Goal: Obtain resource: Download file/media

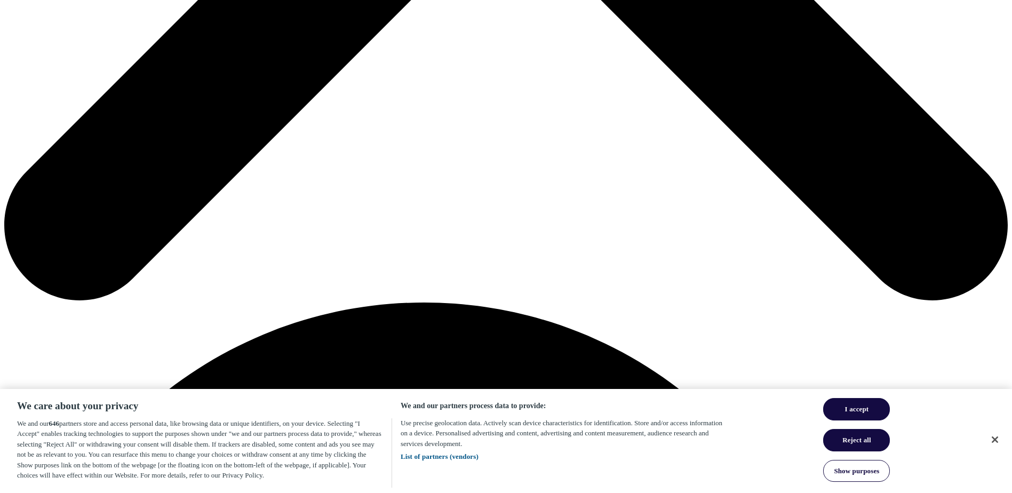
scroll to position [594, 0]
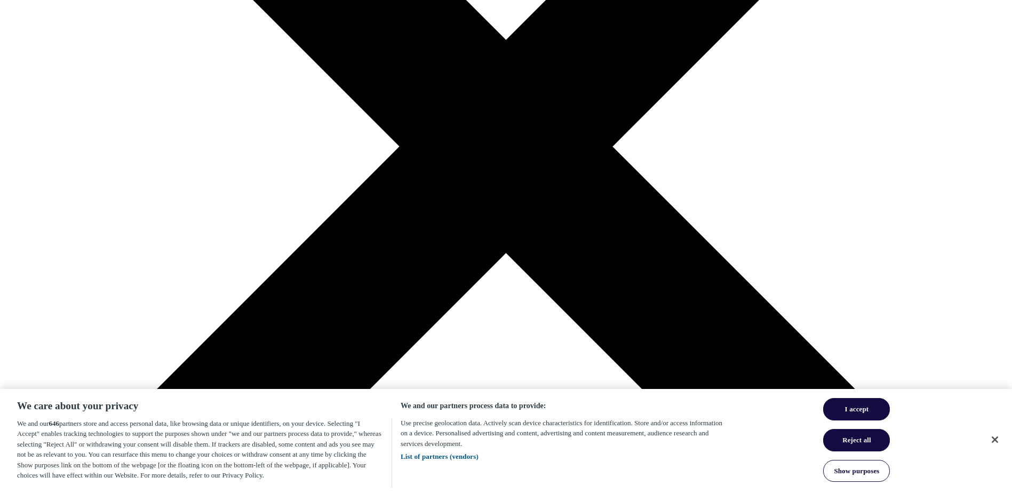
scroll to position [373, 0]
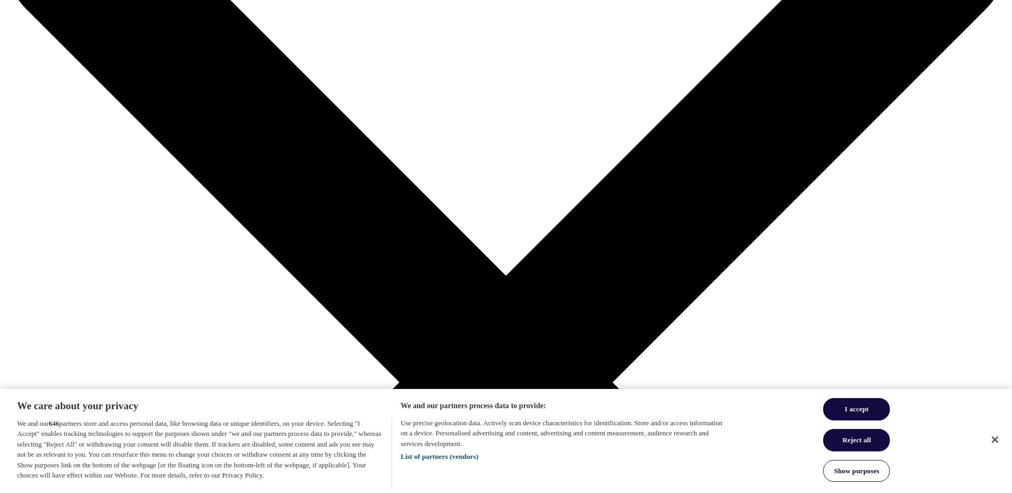
scroll to position [0, 0]
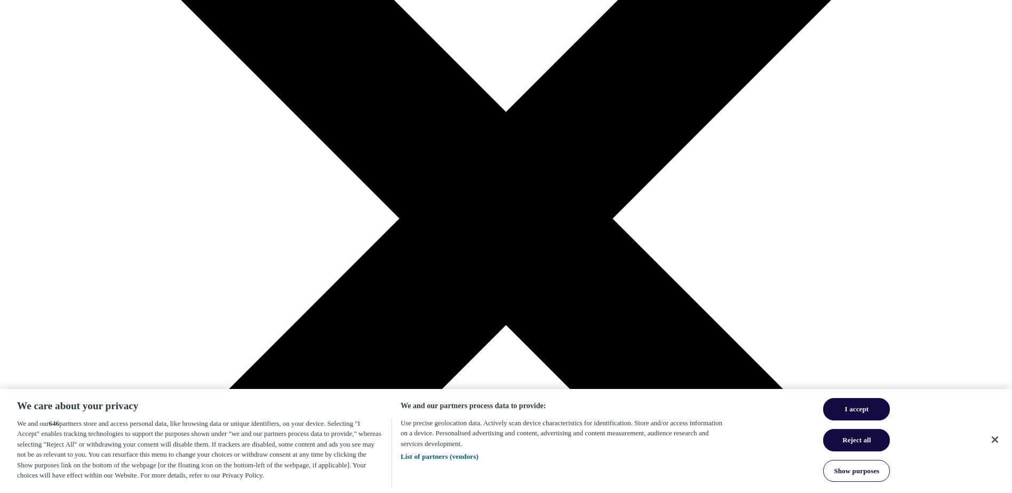
scroll to position [249, 0]
